Goal: Obtain resource: Download file/media

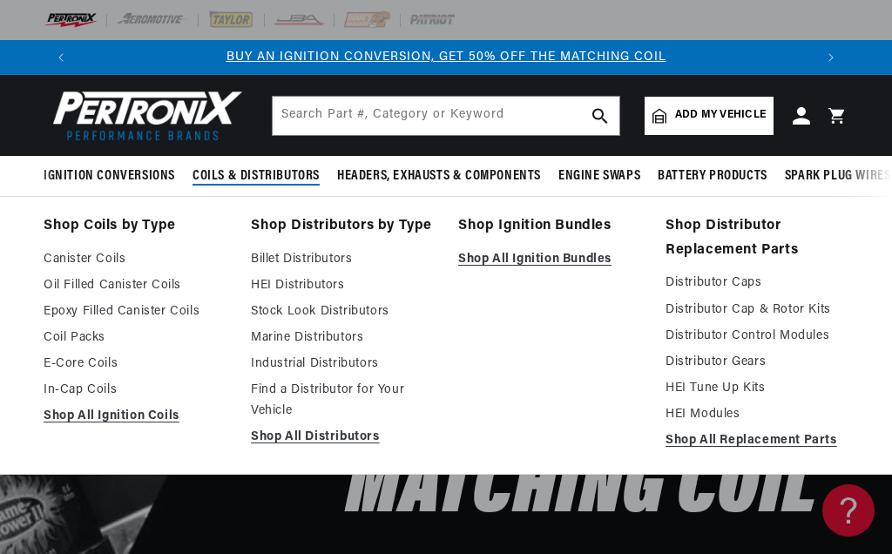
click at [239, 168] on span "Coils & Distributors" at bounding box center [256, 176] width 127 height 18
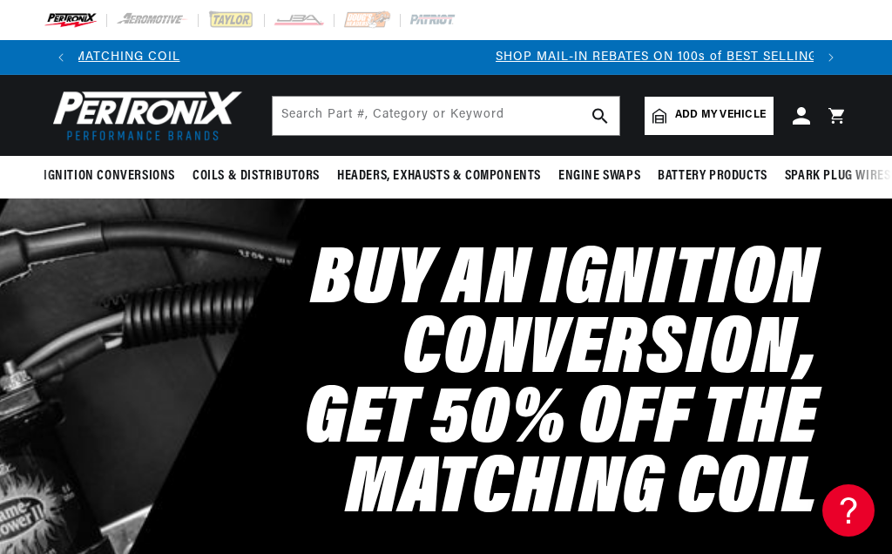
scroll to position [0, 736]
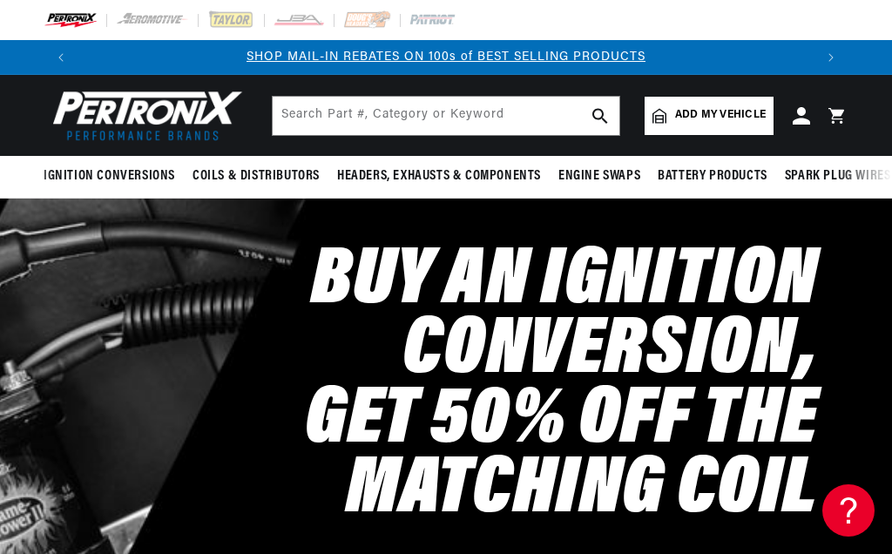
click at [228, 175] on span "Coils & Distributors" at bounding box center [256, 176] width 127 height 18
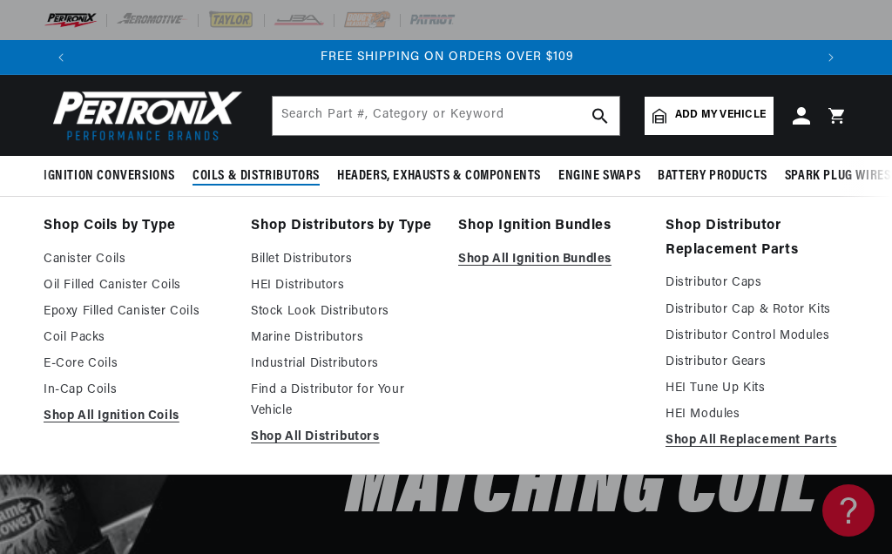
scroll to position [0, 1471]
click at [271, 260] on link "Billet Distributors" at bounding box center [342, 259] width 183 height 21
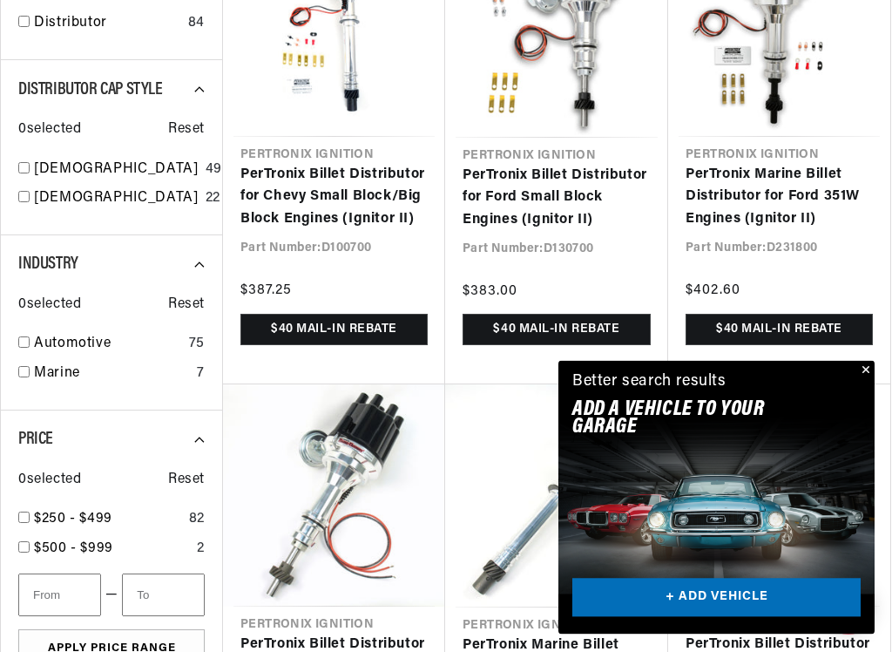
scroll to position [770, 0]
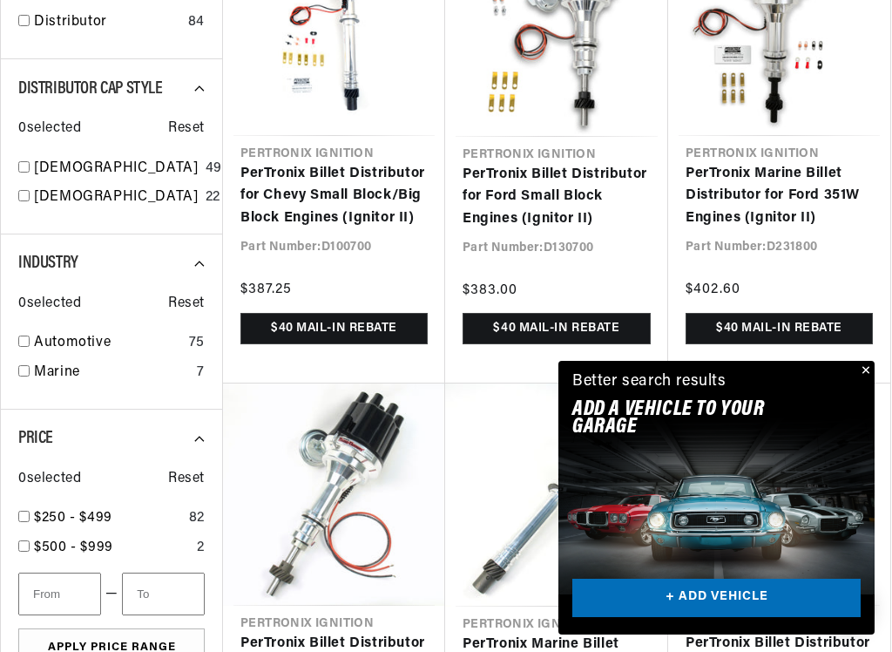
click at [865, 362] on button "Close" at bounding box center [864, 371] width 21 height 21
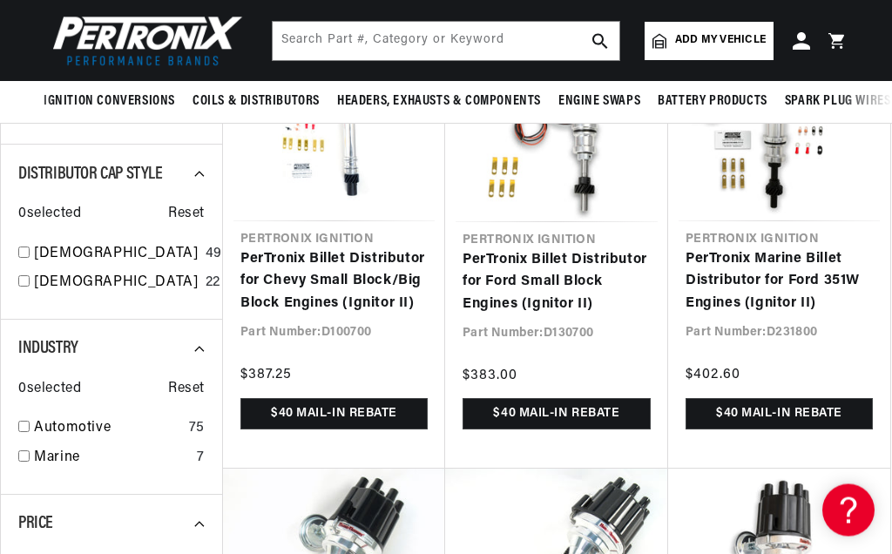
scroll to position [668, 0]
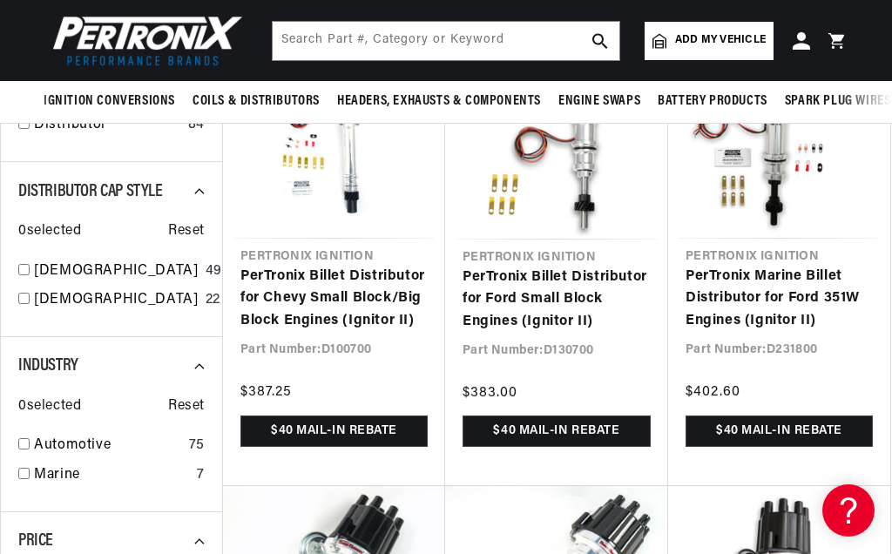
click at [587, 279] on link "PerTronix Billet Distributor for Ford Small Block Engines (Ignitor II)" at bounding box center [557, 300] width 188 height 67
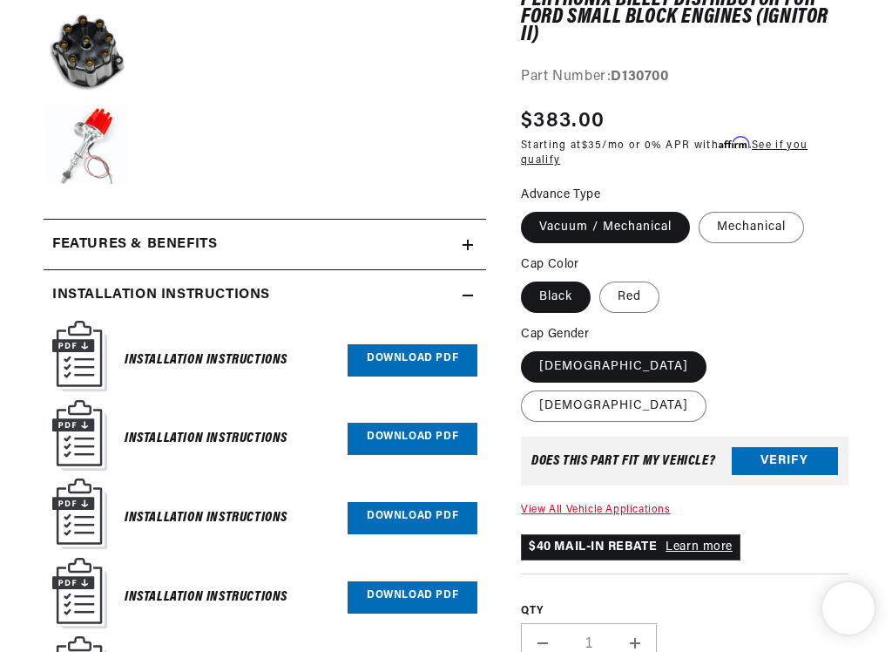
scroll to position [636, 0]
click at [180, 362] on h6 "Installation Instructions" at bounding box center [206, 361] width 163 height 24
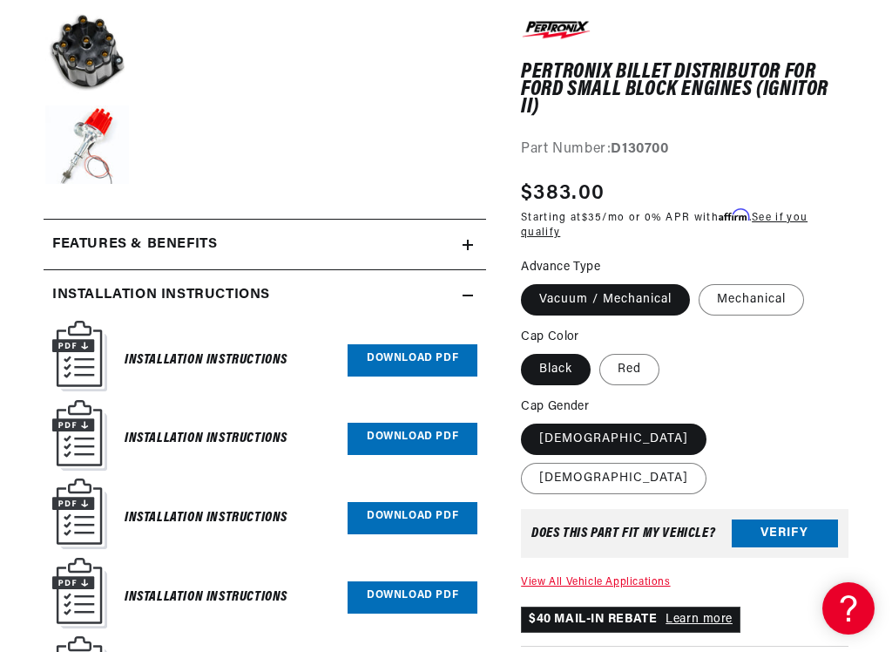
scroll to position [0, 736]
click at [438, 347] on link "Download PDF" at bounding box center [413, 360] width 130 height 32
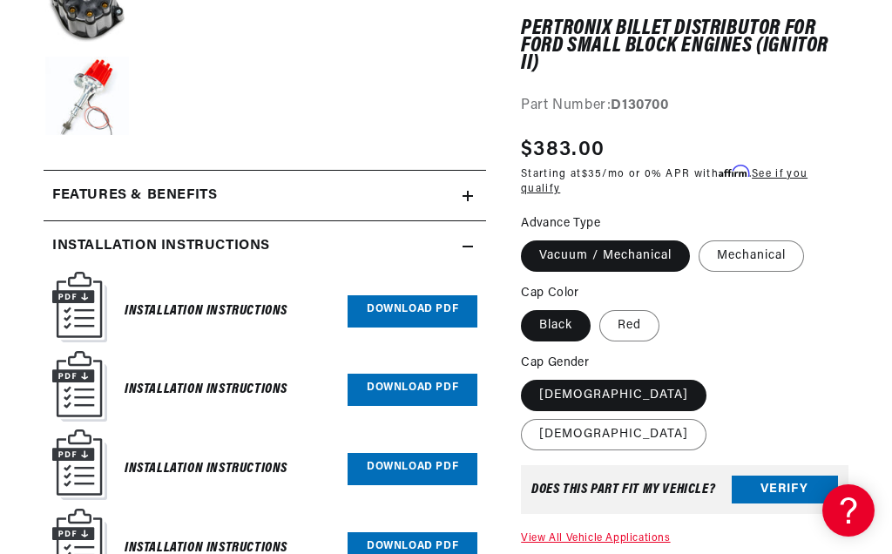
scroll to position [0, 1471]
click at [415, 375] on link "Download PDF" at bounding box center [413, 390] width 130 height 32
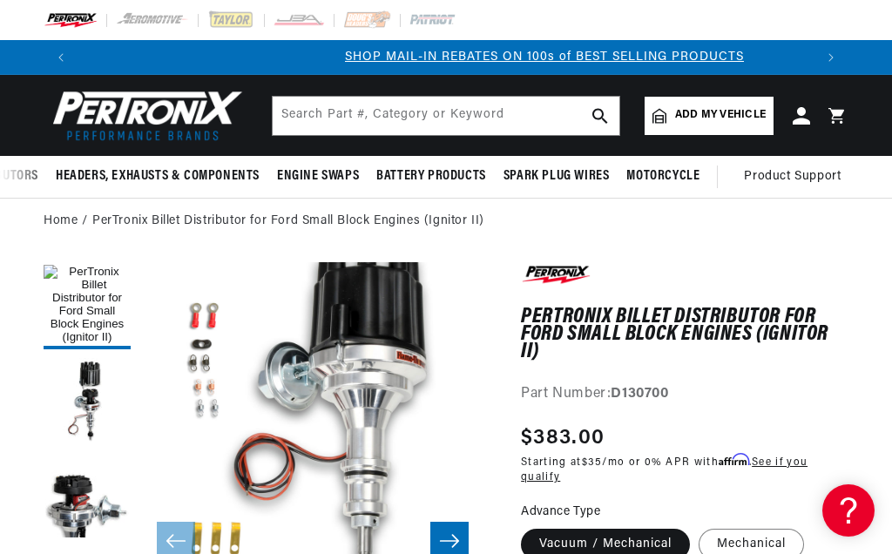
scroll to position [0, 0]
